Goal: Transaction & Acquisition: Purchase product/service

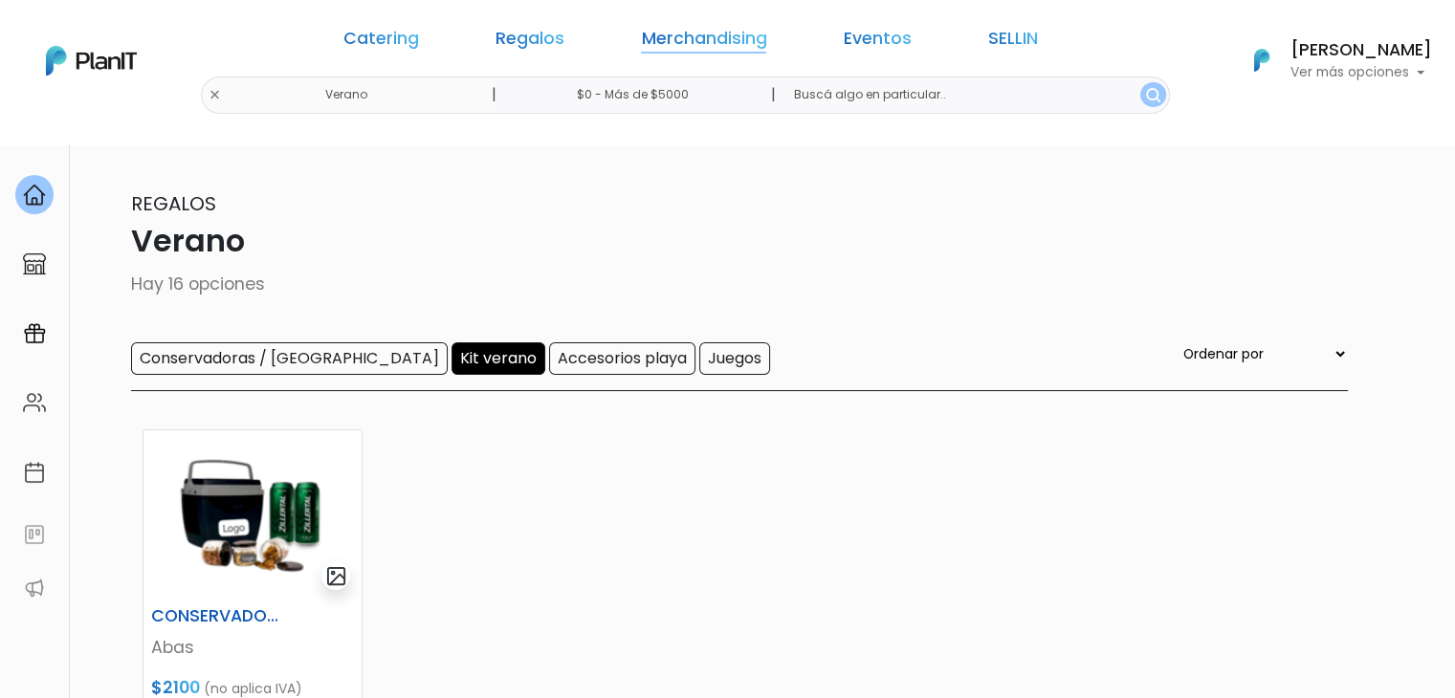
click at [670, 32] on link "Merchandising" at bounding box center [703, 42] width 125 height 23
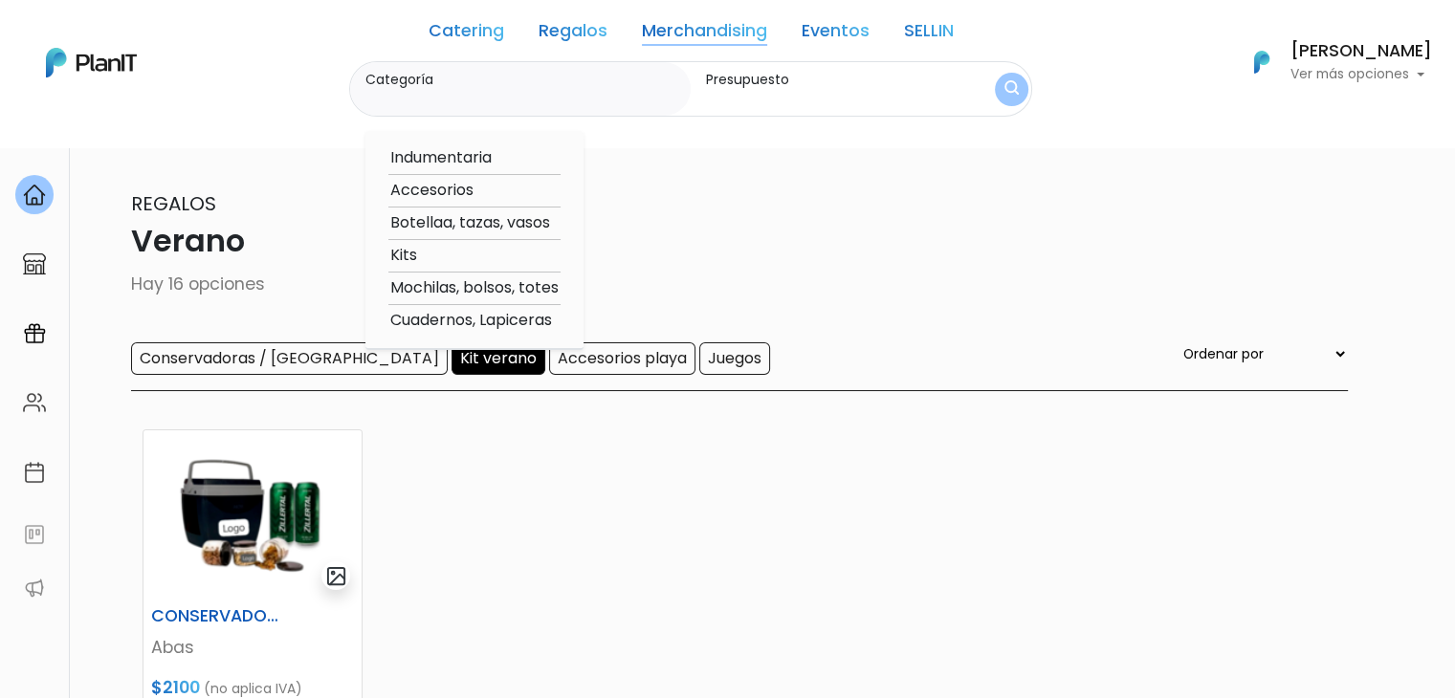
click at [451, 321] on option "Cuadernos, Lapiceras" at bounding box center [474, 321] width 172 height 24
type input "Cuadernos, Lapiceras"
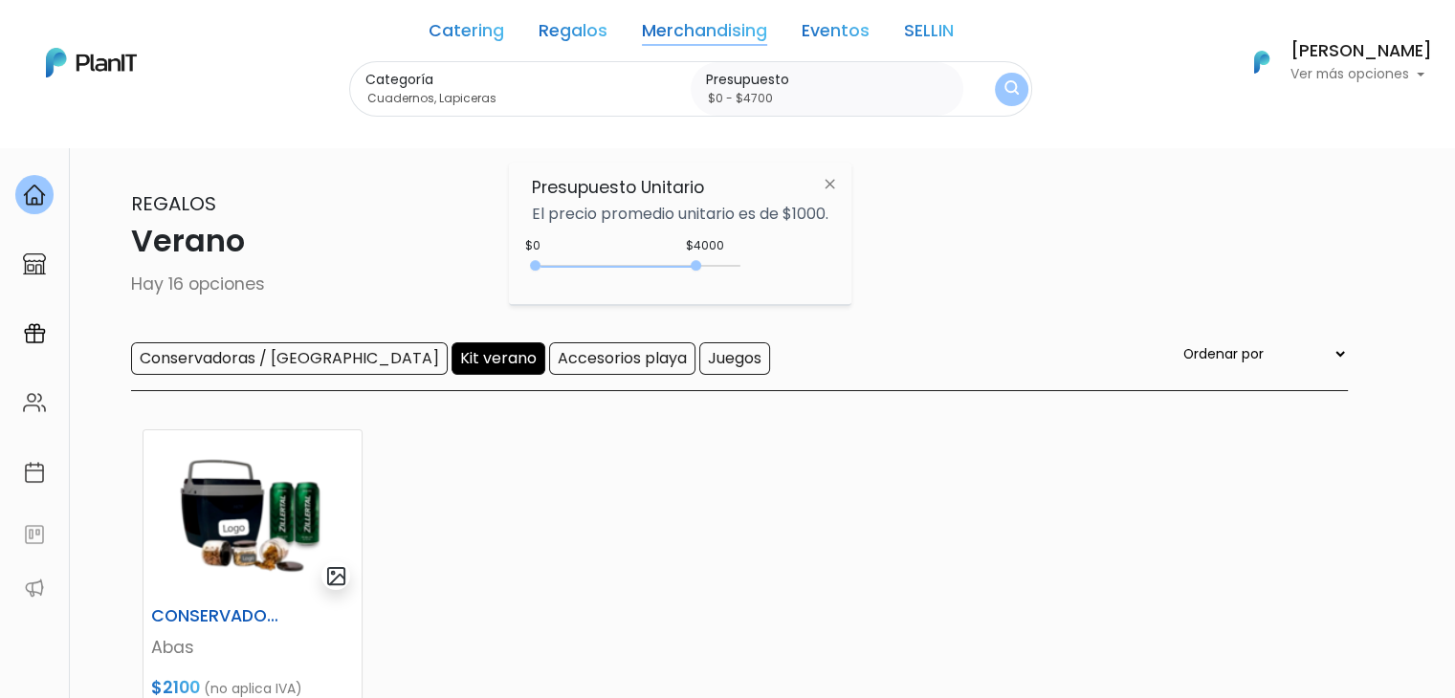
type input "$0 - $4750"
drag, startPoint x: 574, startPoint y: 268, endPoint x: 731, endPoint y: 275, distance: 157.1
click at [731, 275] on div "0 : 4000 0 4000" at bounding box center [639, 269] width 201 height 19
click at [991, 82] on button "submit" at bounding box center [1011, 89] width 48 height 48
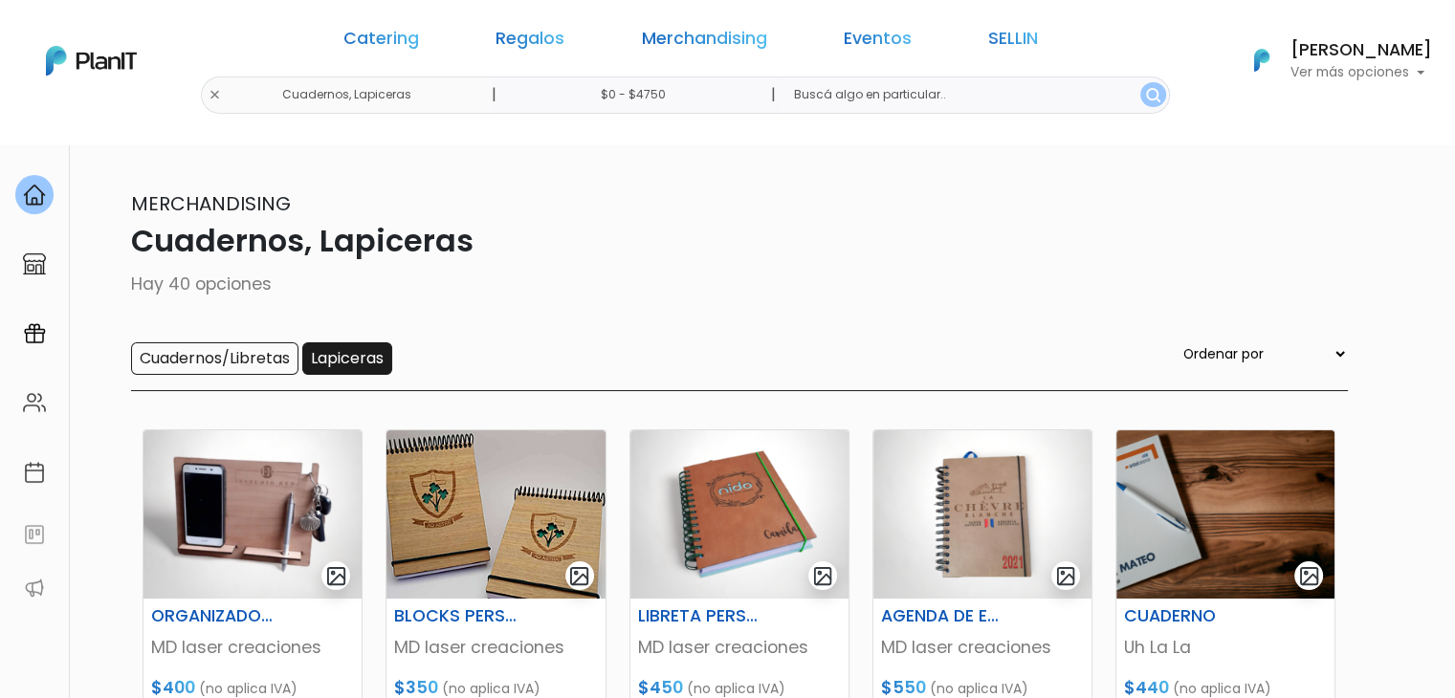
click at [368, 357] on input "Lapiceras" at bounding box center [347, 358] width 90 height 33
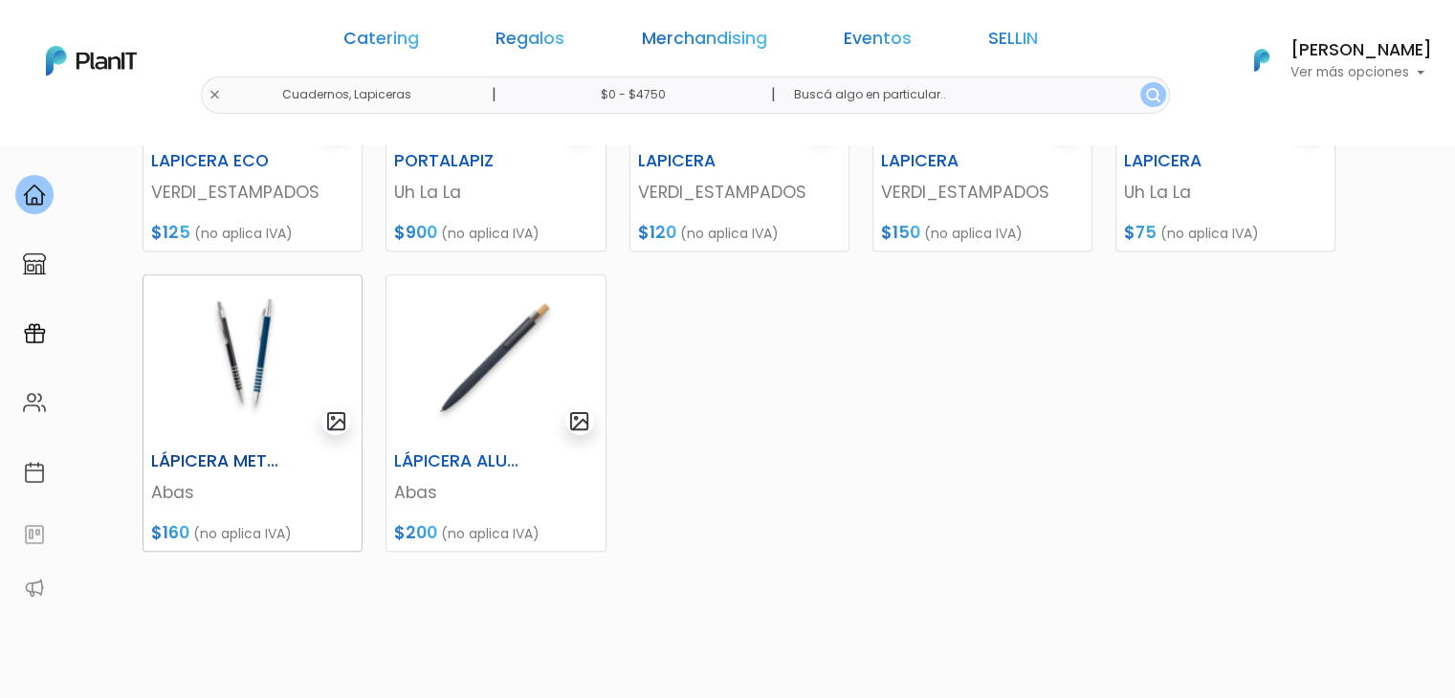
click at [251, 363] on img at bounding box center [252, 359] width 218 height 168
click at [480, 325] on img at bounding box center [495, 359] width 218 height 168
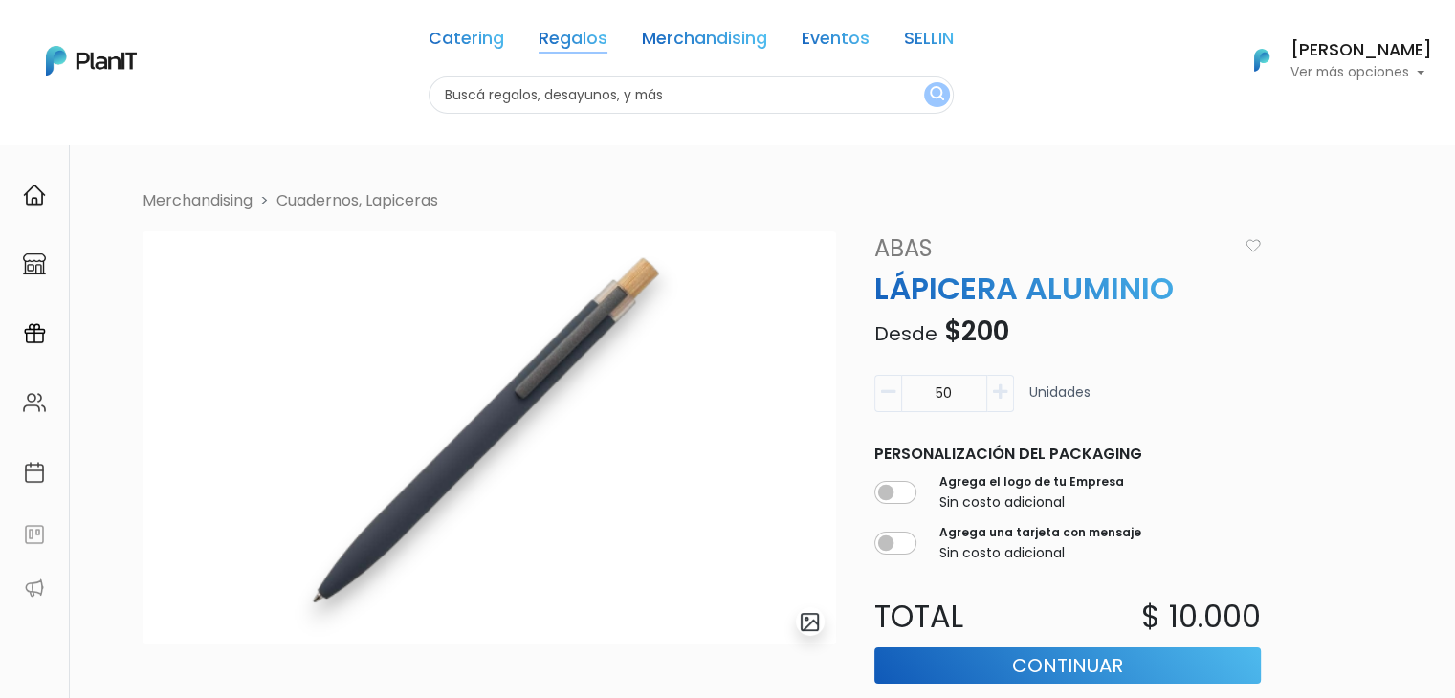
click at [552, 42] on link "Regalos" at bounding box center [573, 42] width 69 height 23
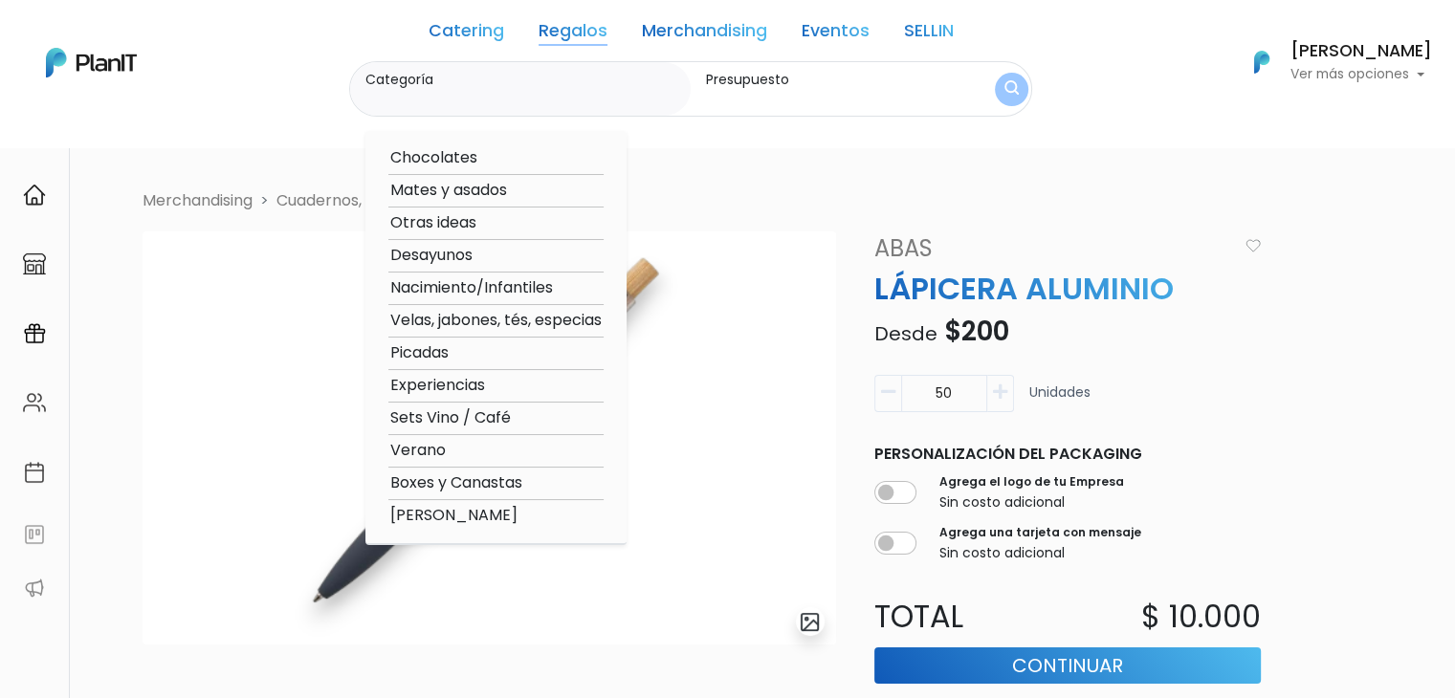
click at [432, 446] on option "Verano" at bounding box center [495, 451] width 215 height 24
type input "Verano"
type input "$0 - $1000"
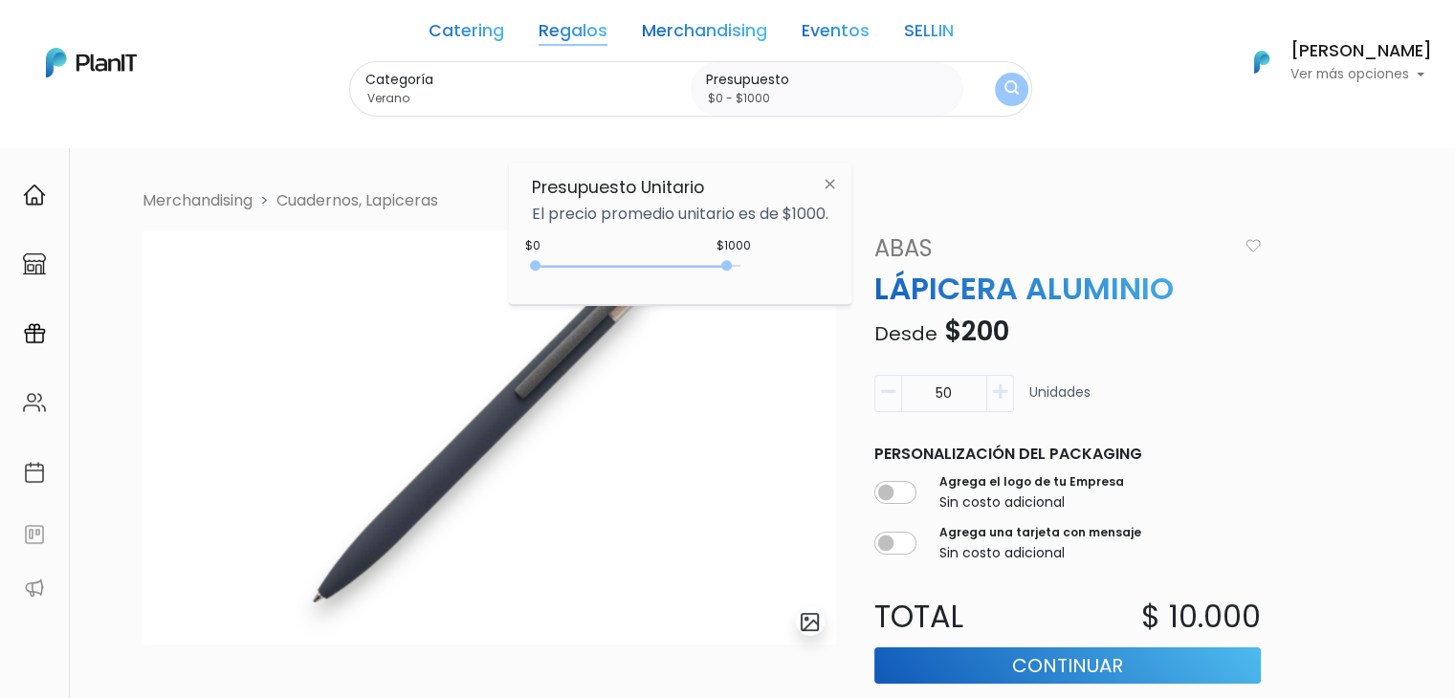
click at [1004, 83] on img "submit" at bounding box center [1011, 89] width 14 height 18
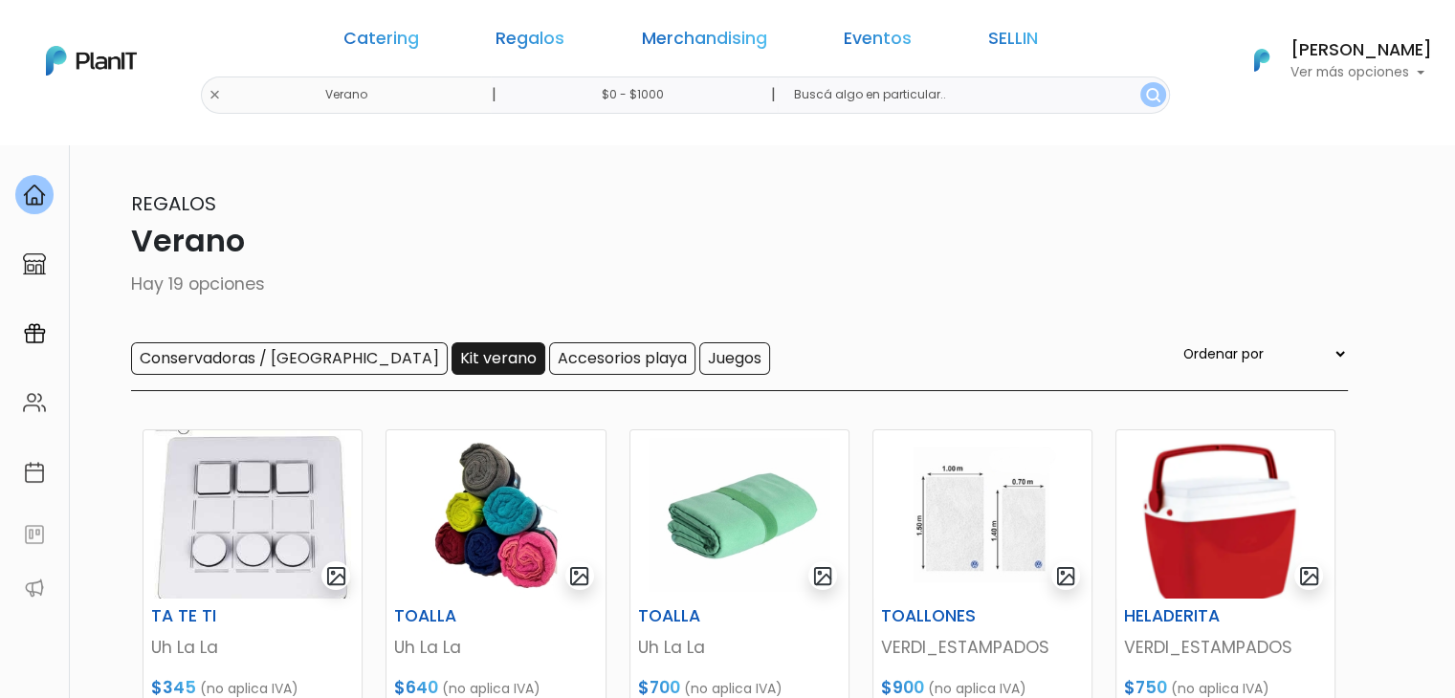
click at [451, 361] on input "Kit verano" at bounding box center [498, 358] width 94 height 33
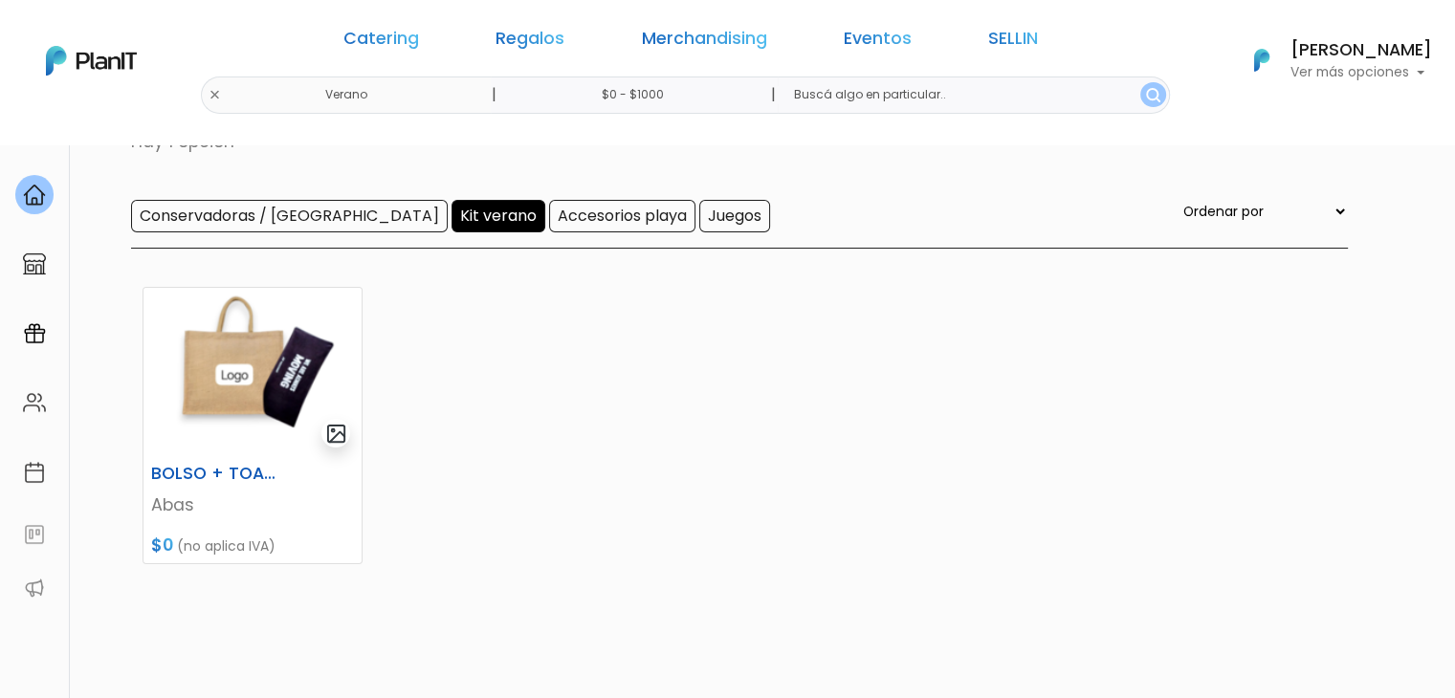
scroll to position [142, 0]
click at [451, 213] on input "Kit verano" at bounding box center [498, 217] width 94 height 33
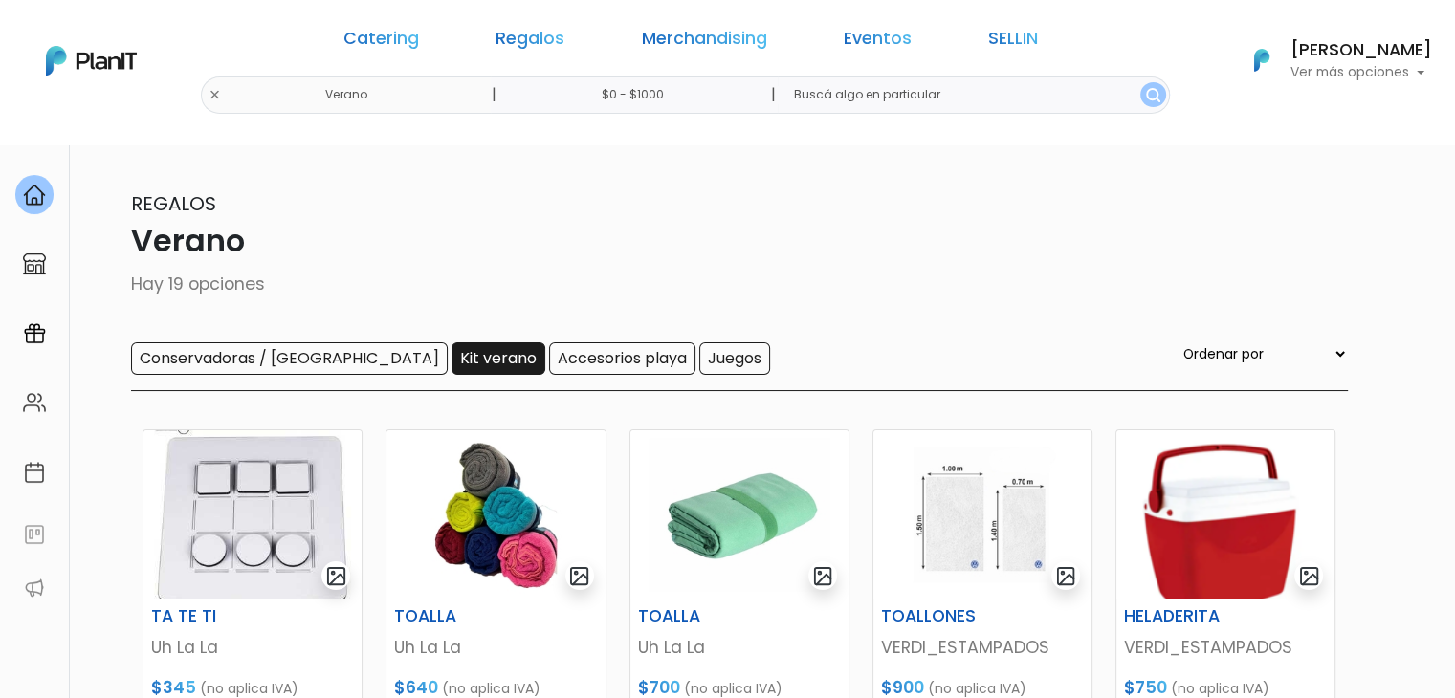
click at [451, 354] on input "Kit verano" at bounding box center [498, 358] width 94 height 33
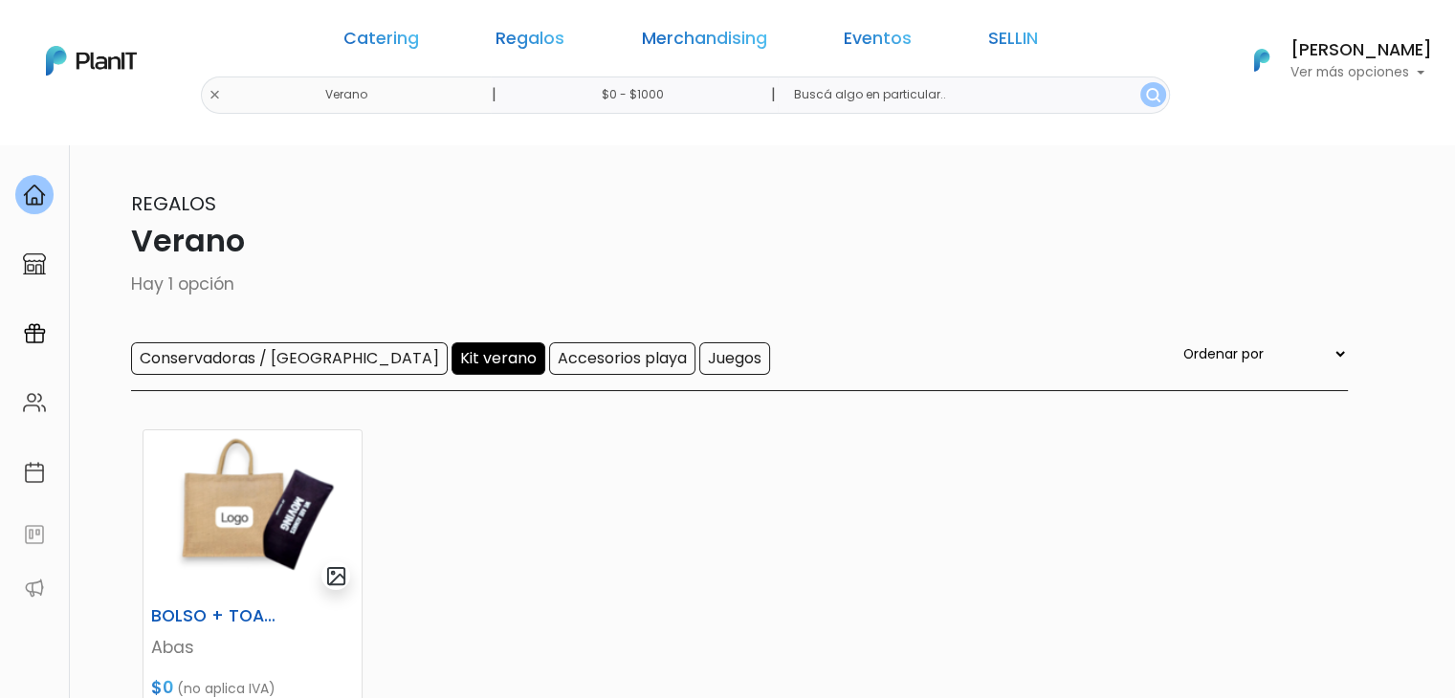
click at [344, 92] on div "Catering Regalos Merchandising Eventos SELLIN [GEOGRAPHIC_DATA] | $0 - $1000 | …" at bounding box center [727, 61] width 1455 height 106
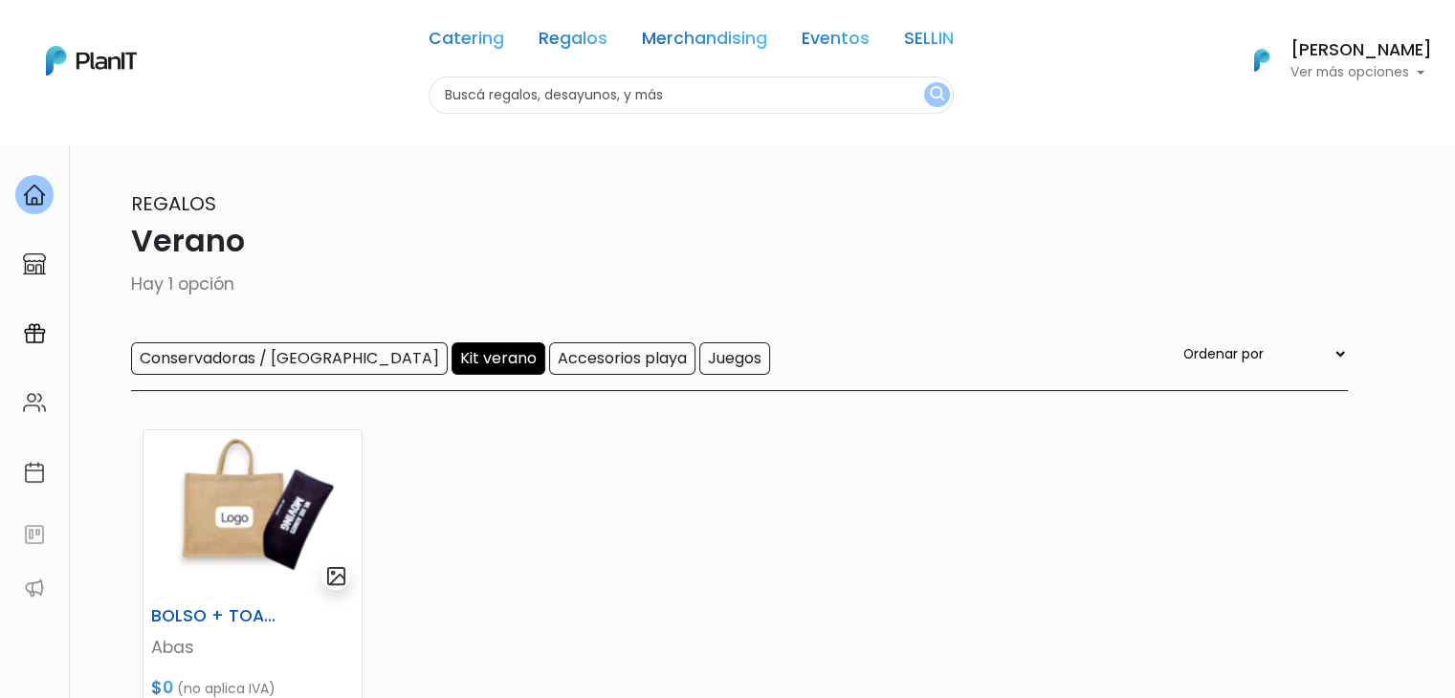
click at [616, 106] on input "text" at bounding box center [691, 95] width 525 height 37
click at [260, 375] on div "Conservadoras / Bolsos Kit verano Accesorios playa Juegos Ordenar por Menor Pre…" at bounding box center [739, 366] width 1217 height 49
click at [260, 363] on input "Conservadoras / [GEOGRAPHIC_DATA]" at bounding box center [289, 358] width 317 height 33
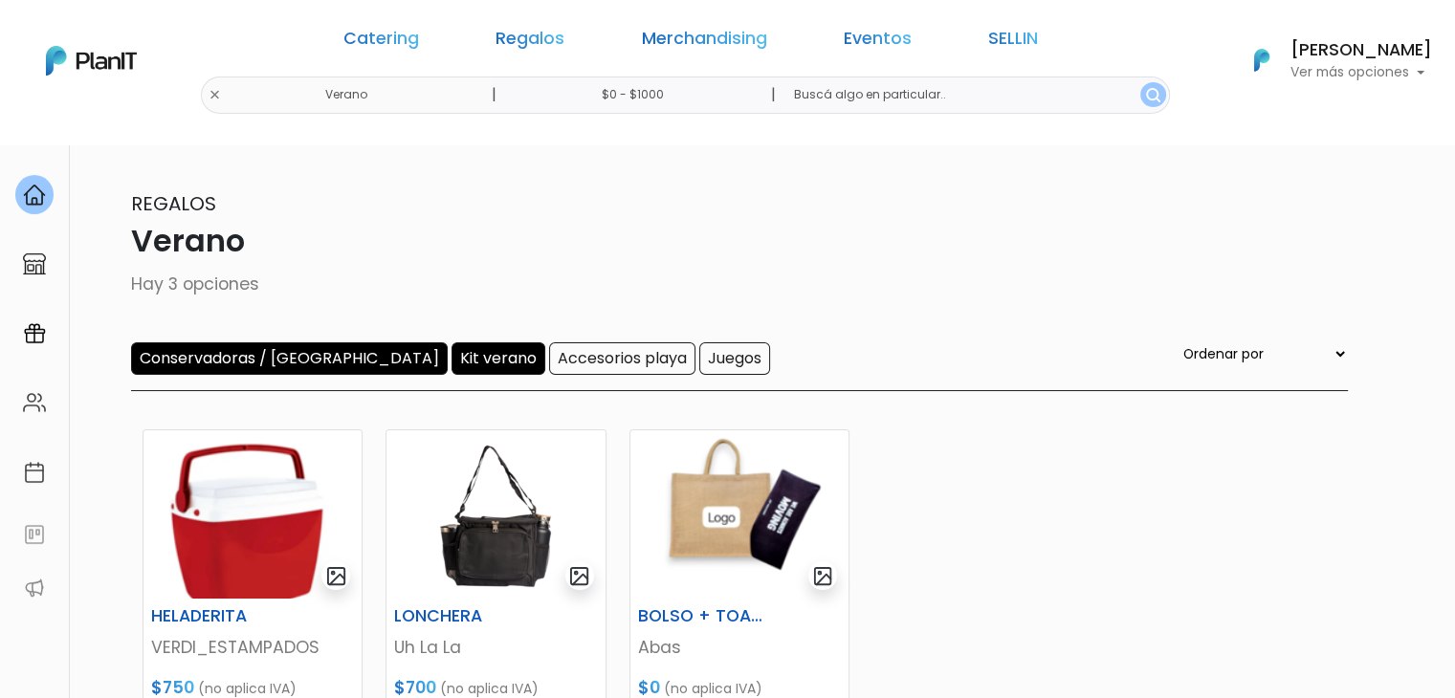
click at [347, 97] on div "Catering Regalos Merchandising Eventos SELLIN Verano | $0 - $1000 | Catering Re…" at bounding box center [727, 61] width 1455 height 106
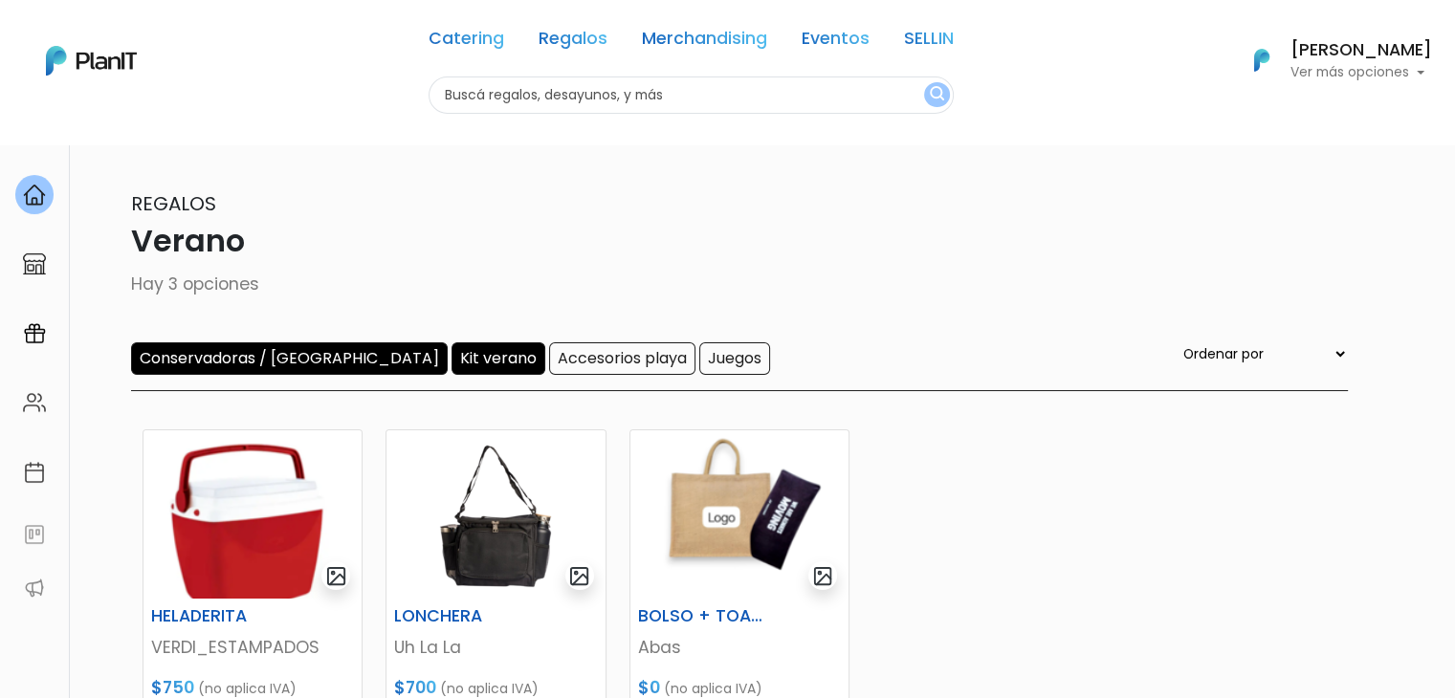
click at [560, 54] on div "Catering Regalos Merchandising Eventos SELLIN" at bounding box center [691, 42] width 525 height 69
click at [570, 38] on link "Regalos" at bounding box center [573, 42] width 69 height 23
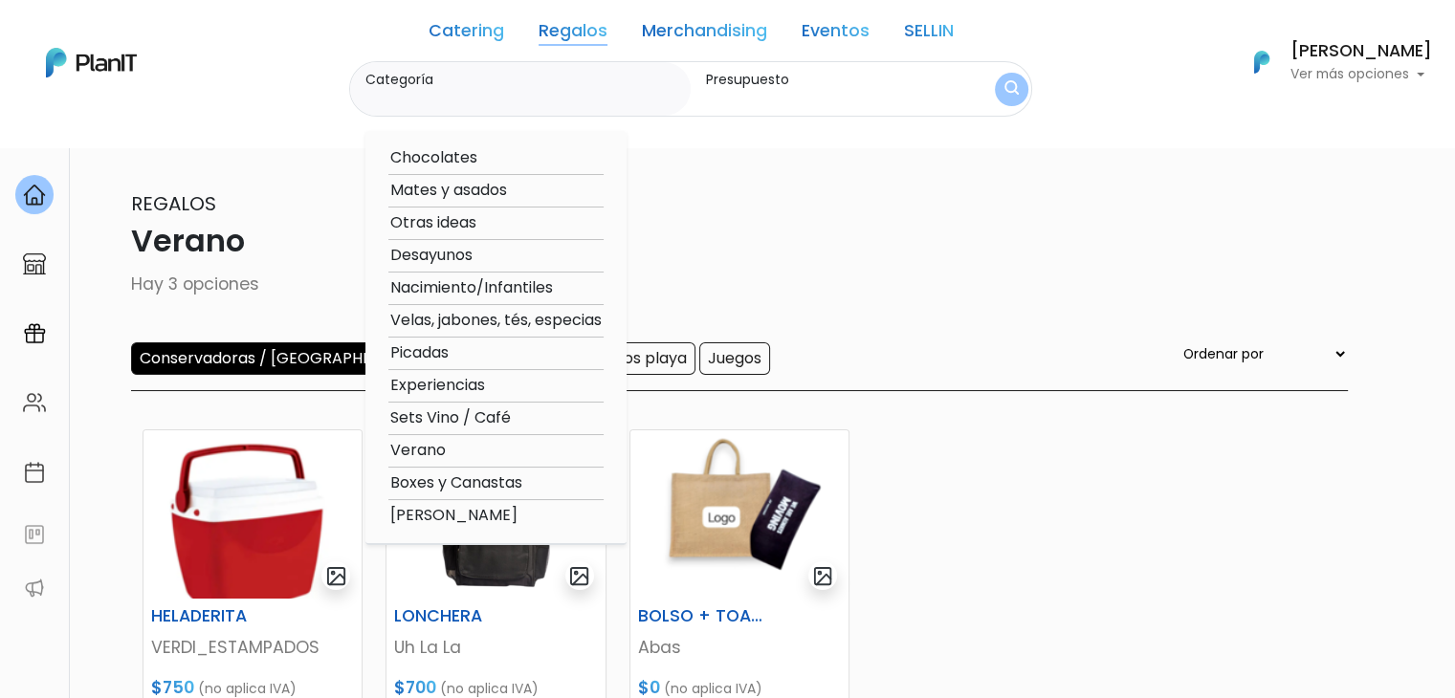
click at [434, 456] on option "Verano" at bounding box center [495, 451] width 215 height 24
type input "Verano"
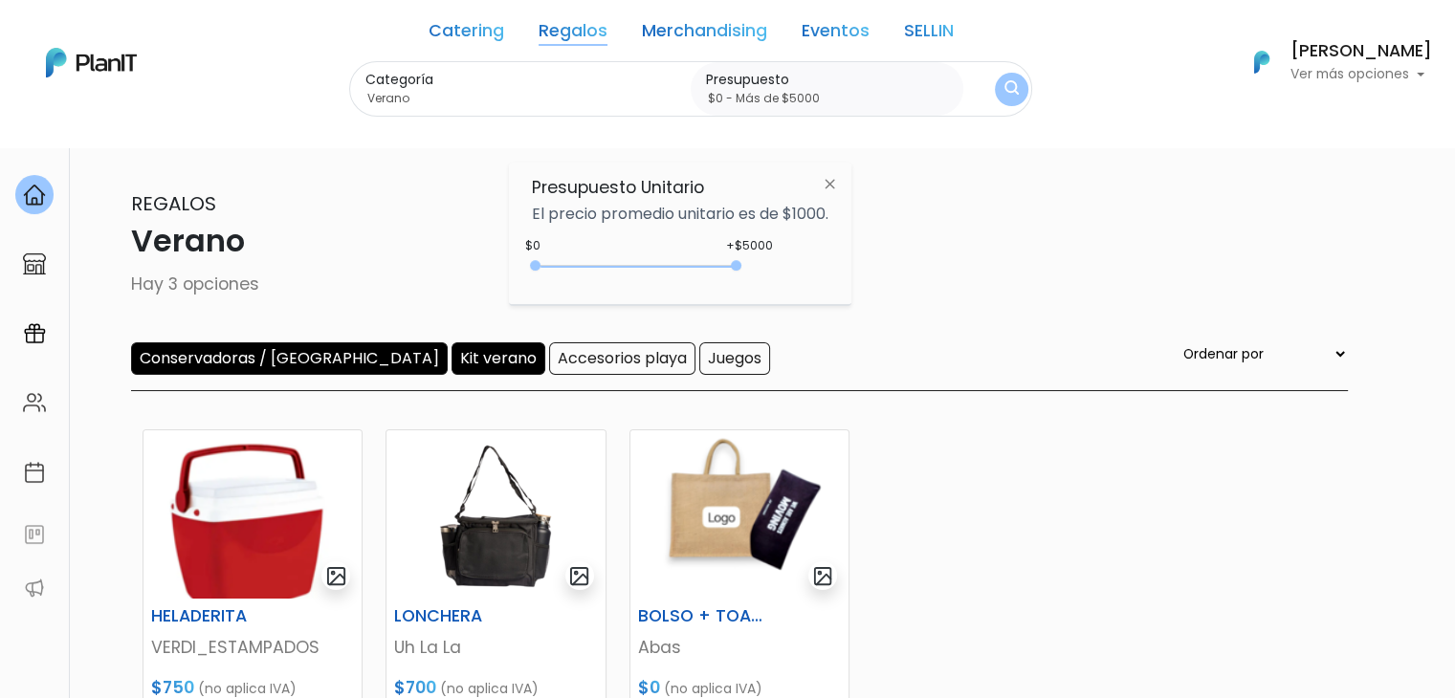
type input "$0 - Más de $5000"
drag, startPoint x: 568, startPoint y: 263, endPoint x: 819, endPoint y: 280, distance: 251.2
click at [819, 280] on div "+$5000 $0 0 : 5000 0 5000 0,5000" at bounding box center [680, 270] width 297 height 38
click at [998, 89] on button "submit" at bounding box center [1011, 89] width 50 height 50
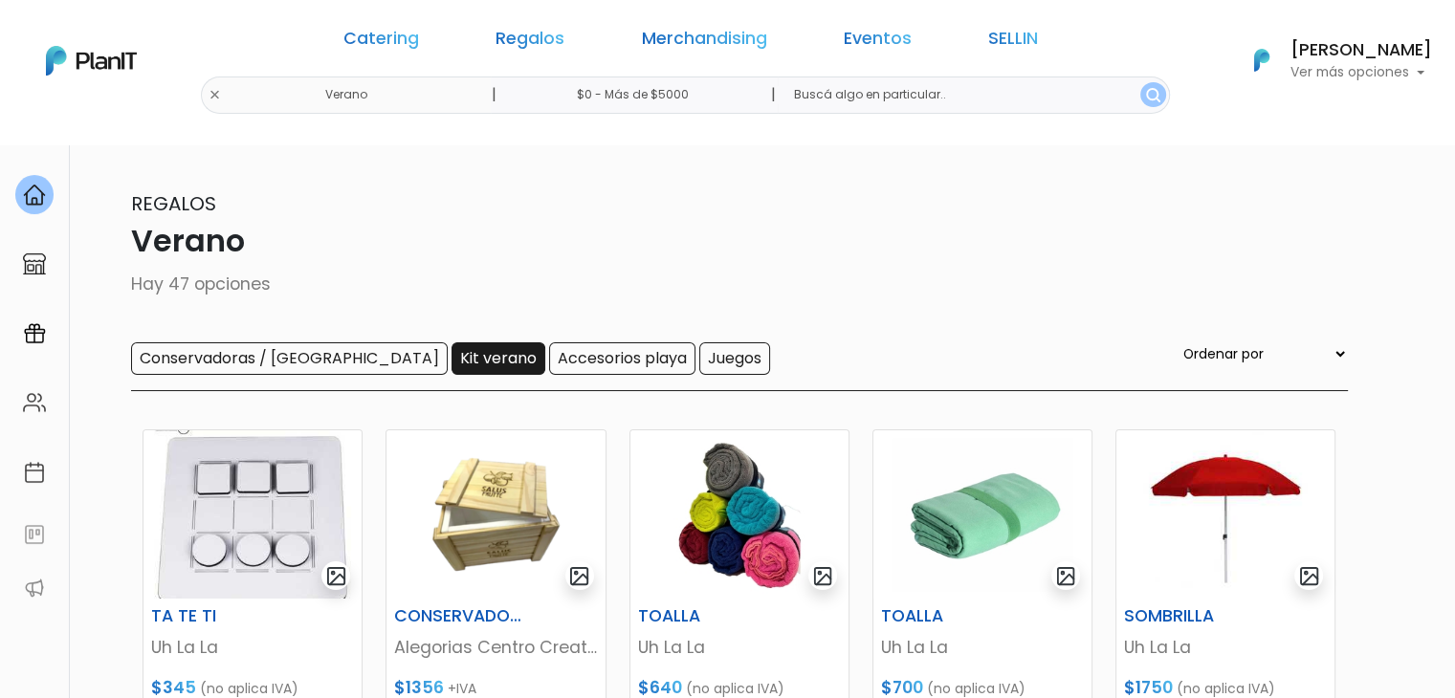
click at [451, 353] on input "Kit verano" at bounding box center [498, 358] width 94 height 33
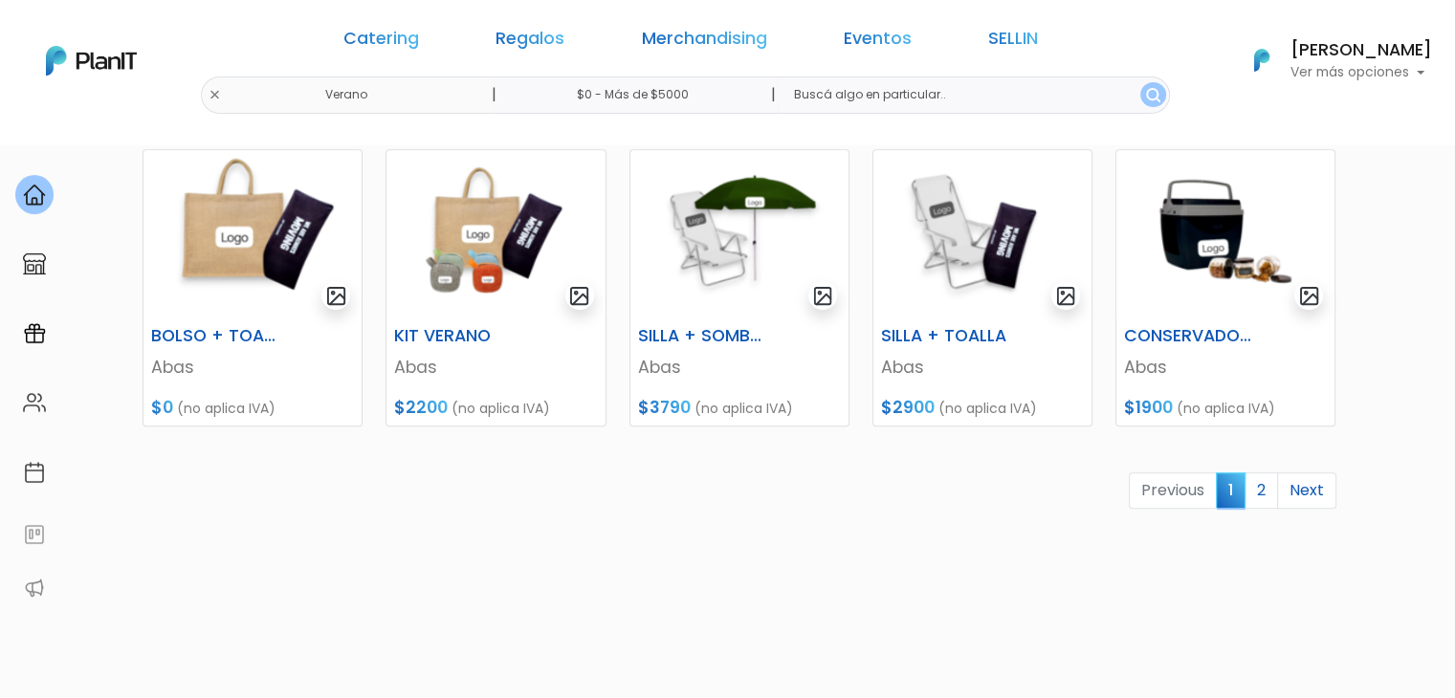
scroll to position [896, 0]
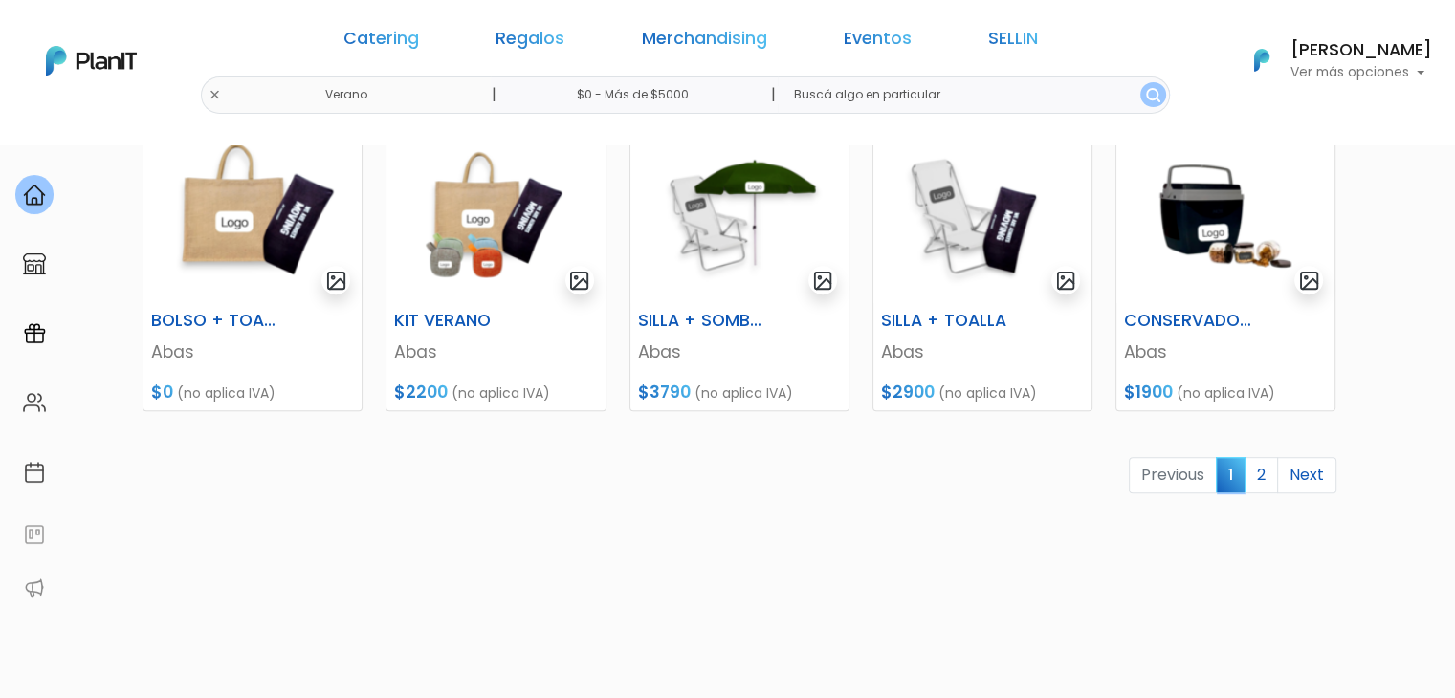
drag, startPoint x: 1468, startPoint y: 118, endPoint x: 1468, endPoint y: 473, distance: 355.8
click at [1263, 469] on link "2" at bounding box center [1260, 475] width 33 height 36
